Goal: Transaction & Acquisition: Purchase product/service

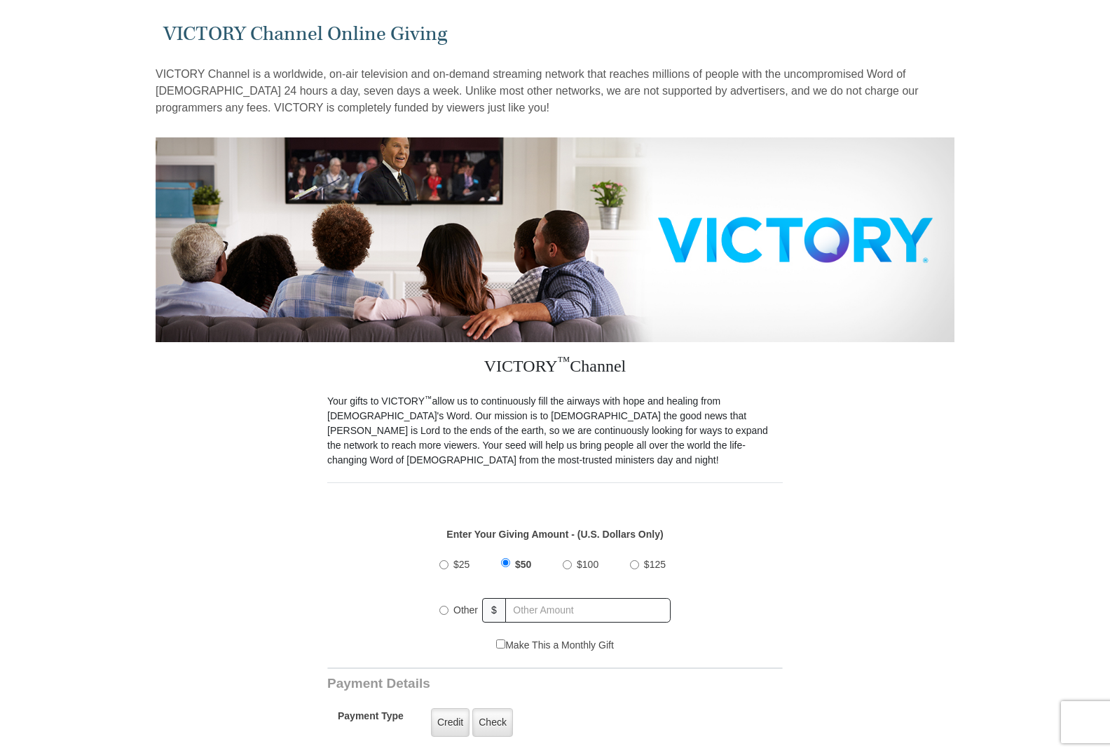
scroll to position [70, 0]
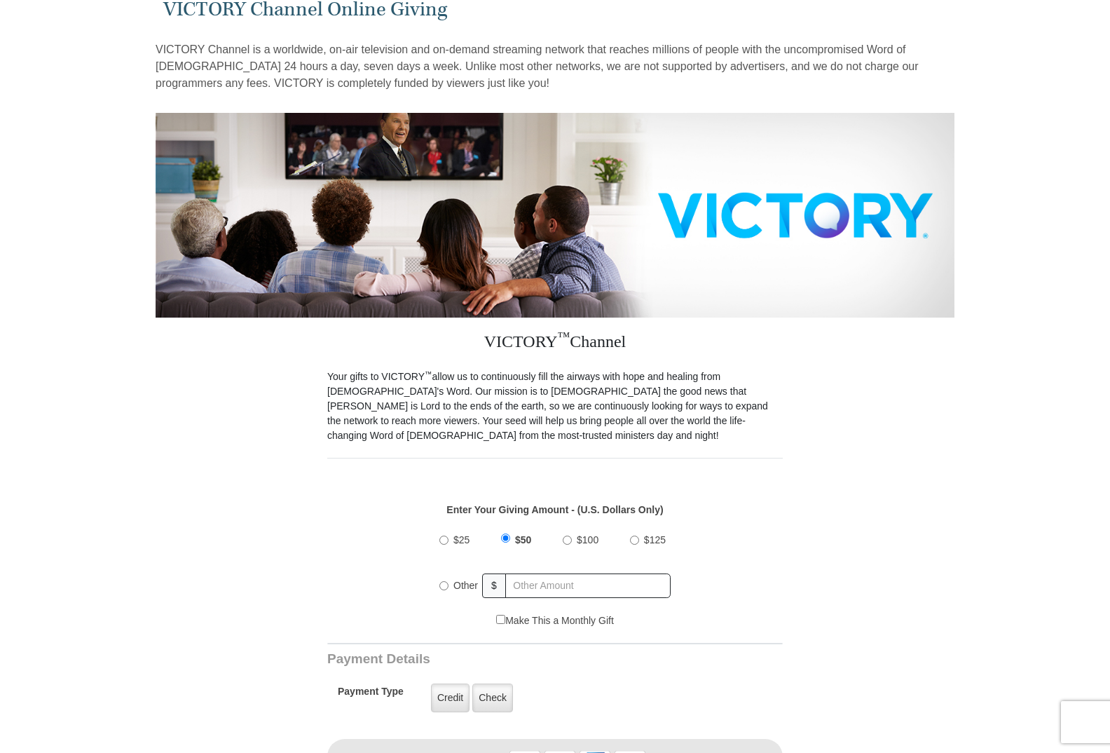
click at [444, 581] on input "Other" at bounding box center [443, 585] width 9 height 9
radio input "true"
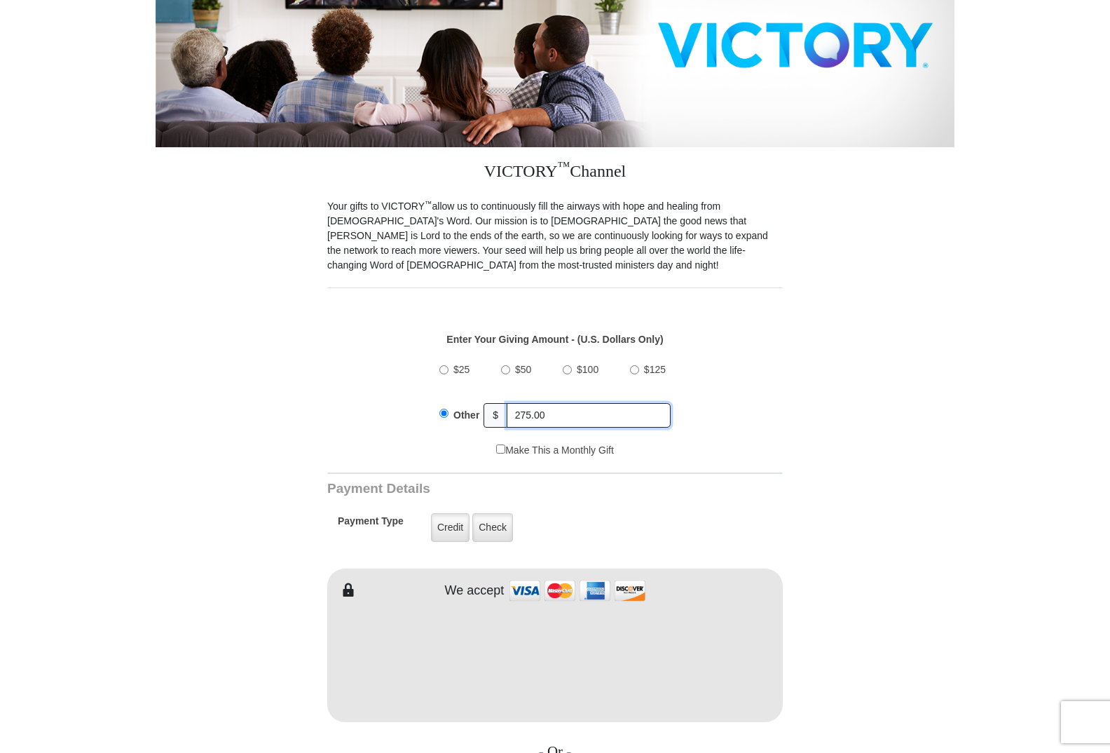
scroll to position [280, 0]
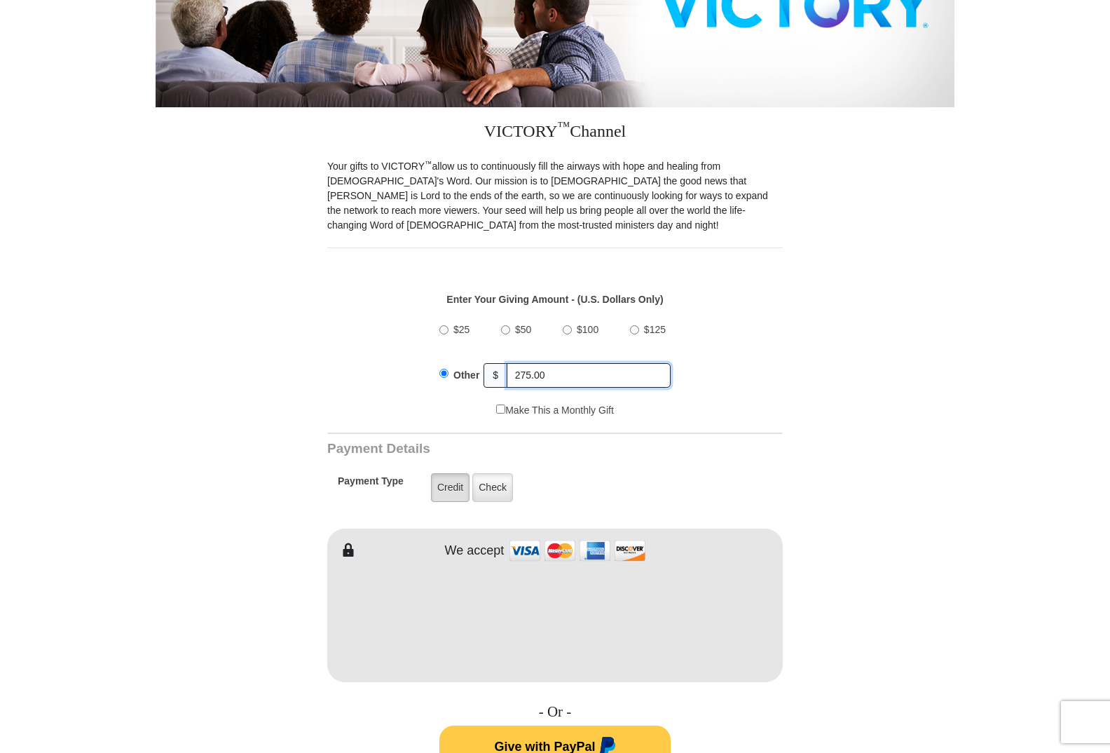
type input "275.00"
click at [448, 473] on label "Credit" at bounding box center [450, 487] width 39 height 29
click at [0, 0] on input "Credit" at bounding box center [0, 0] width 0 height 0
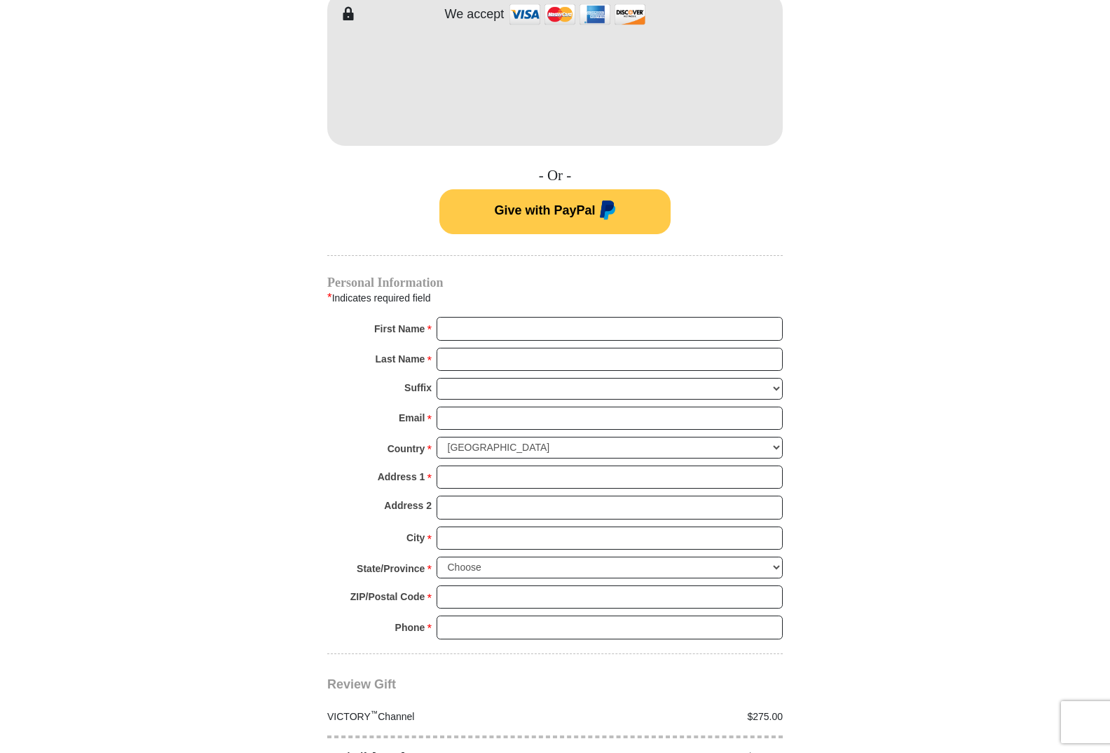
scroll to position [841, 0]
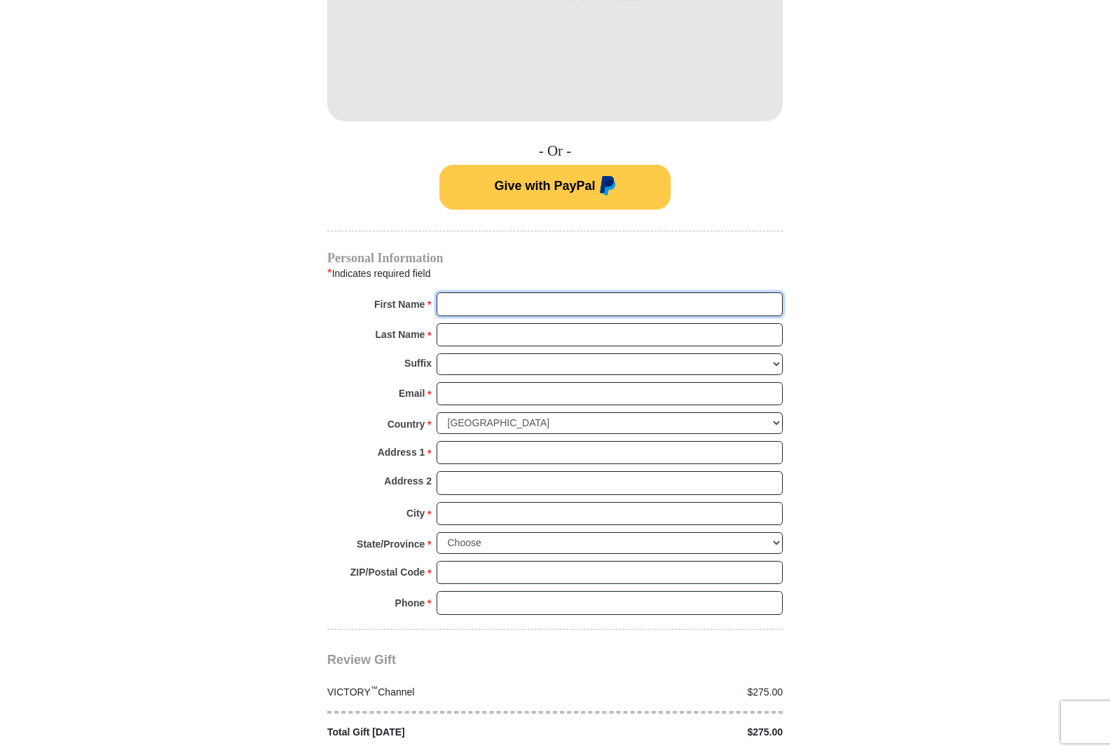
click at [460, 292] on input "First Name *" at bounding box center [610, 304] width 346 height 24
type input "David"
type input "Higgs"
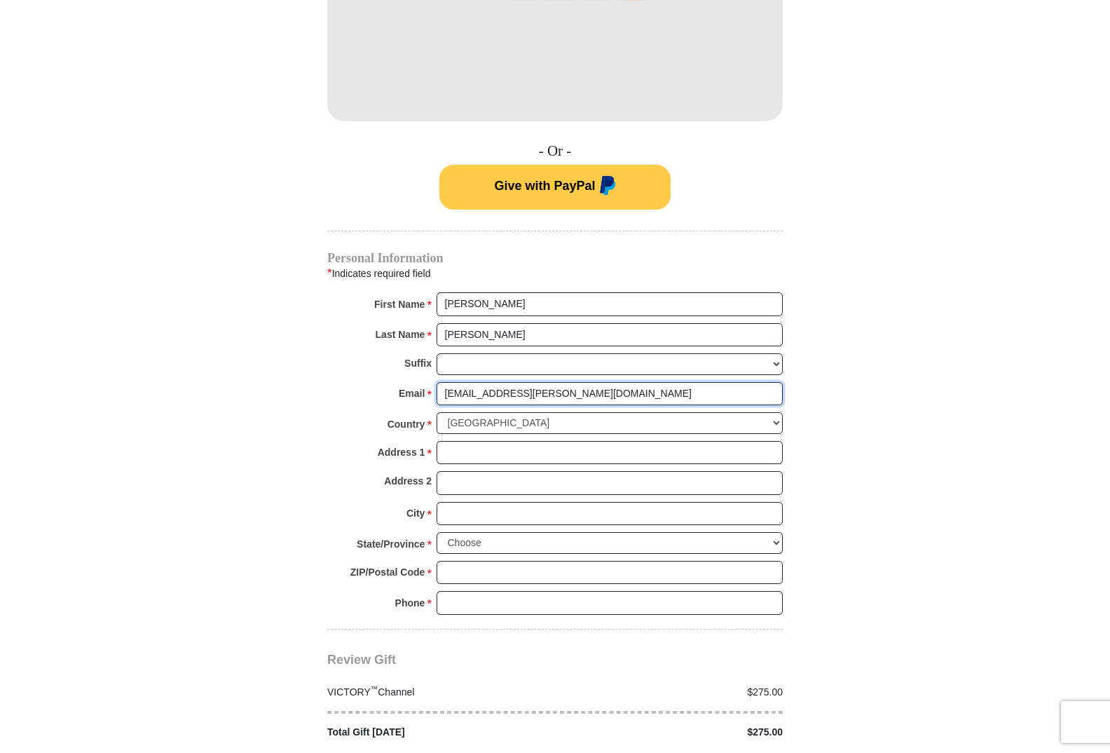
type input "ds.higgs@hotmail.com"
type input "1100 Chesapeake Ln"
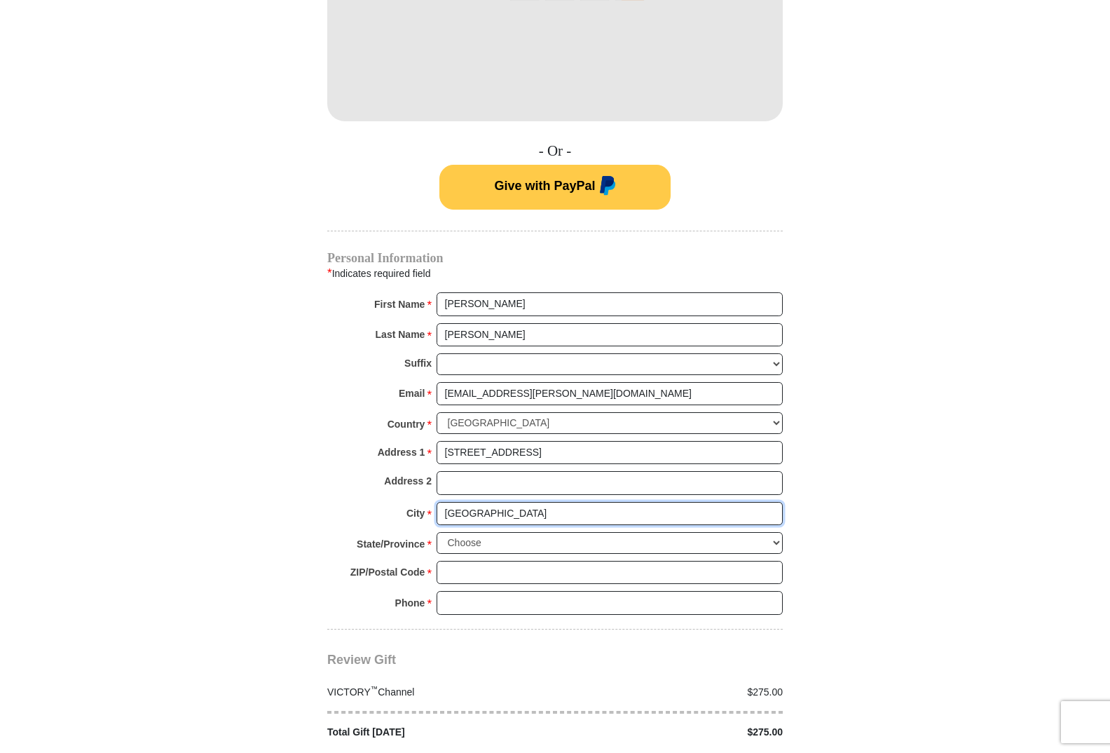
type input "College Station"
click at [776, 532] on select "Choose Alabama Alaska American Samoa Arizona Arkansas Armed Forces Americas Arm…" at bounding box center [610, 543] width 346 height 22
select select "TX"
click at [437, 532] on select "Choose Alabama Alaska American Samoa Arizona Arkansas Armed Forces Americas Arm…" at bounding box center [610, 543] width 346 height 22
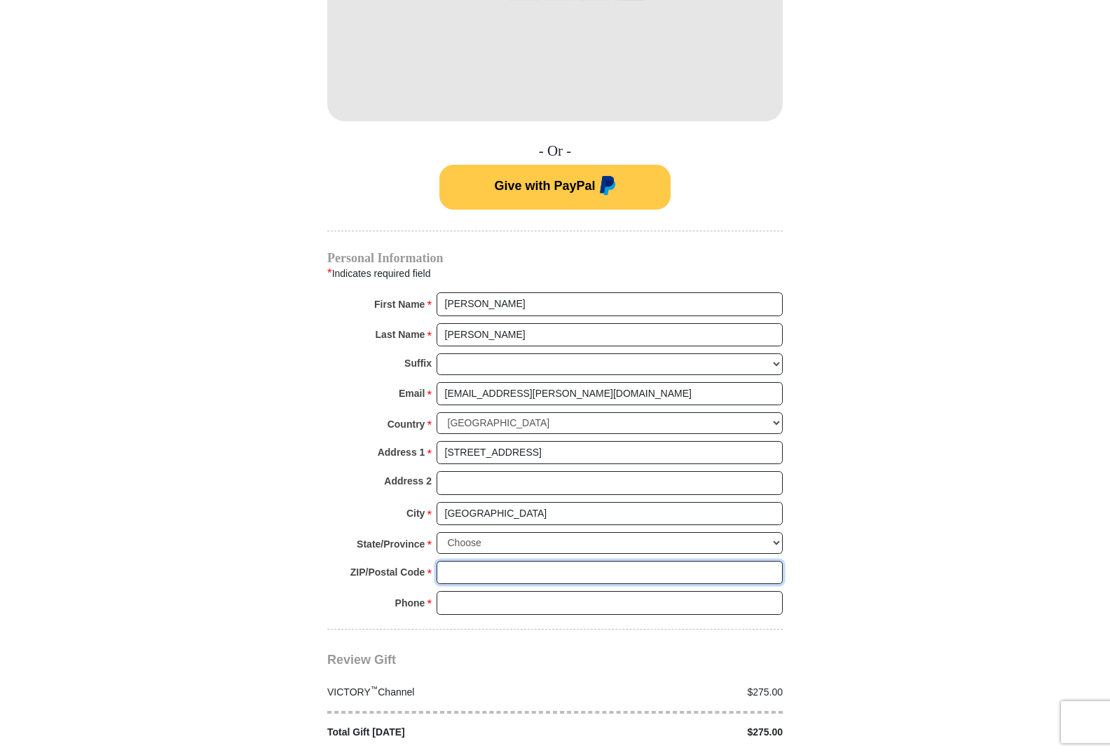
click at [453, 561] on input "ZIP/Postal Code *" at bounding box center [610, 573] width 346 height 24
type input "77845"
click at [462, 591] on input "Phone * *" at bounding box center [610, 603] width 346 height 24
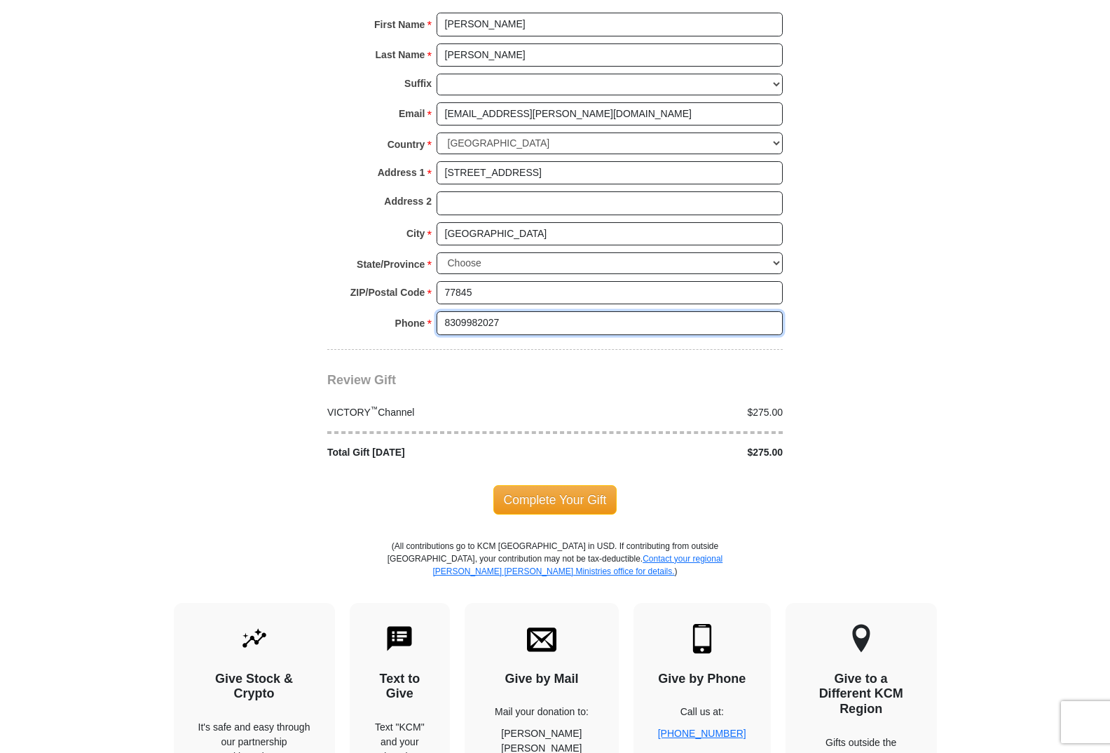
scroll to position [1121, 0]
type input "8309982027"
click at [566, 486] on span "Complete Your Gift" at bounding box center [555, 498] width 124 height 29
